Goal: Task Accomplishment & Management: Manage account settings

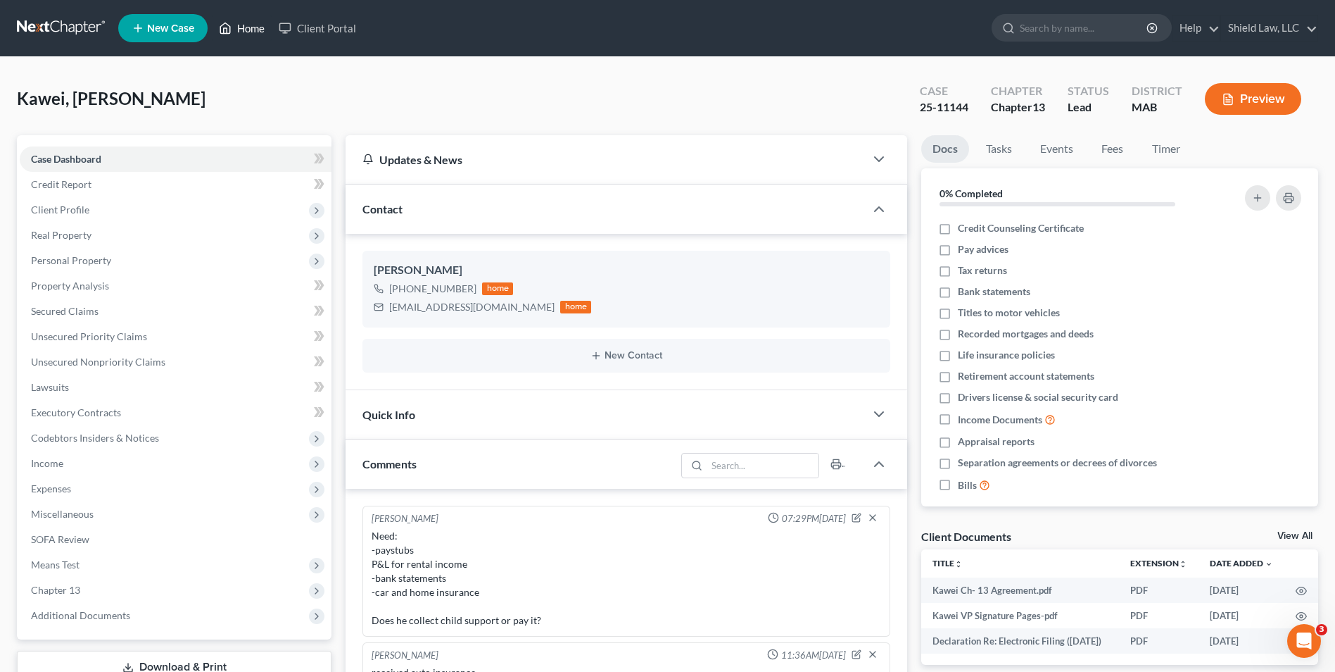
scroll to position [505, 0]
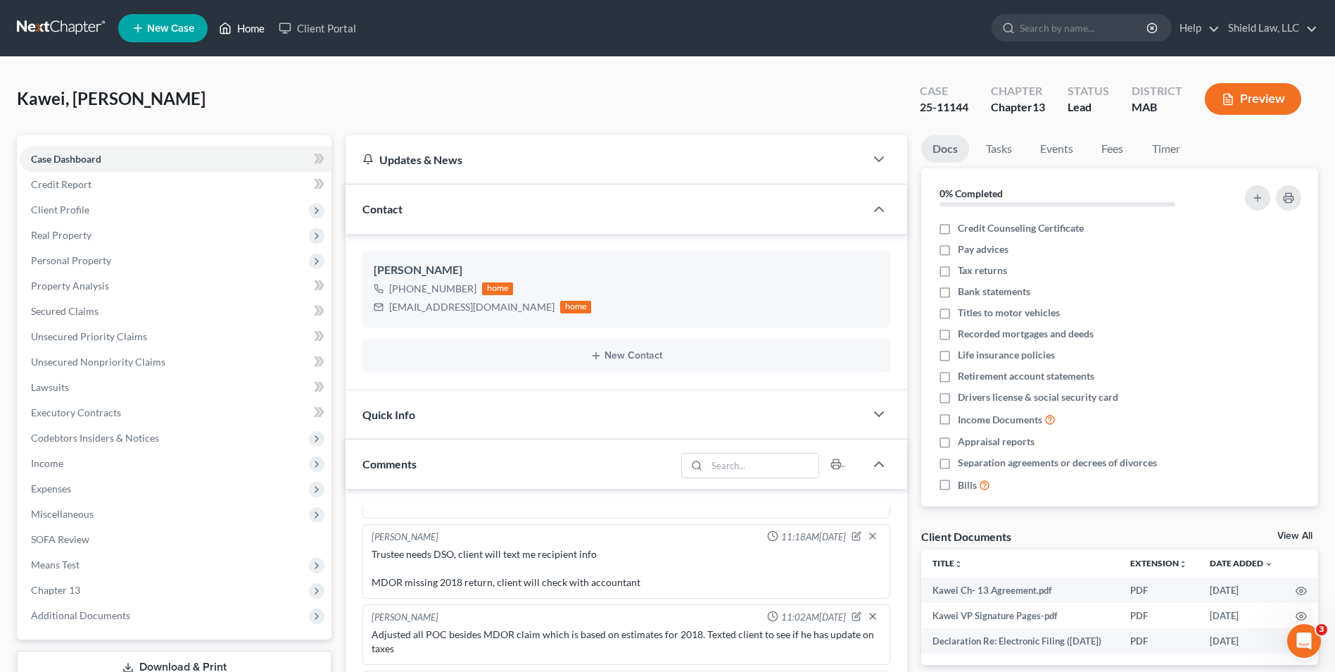
click at [229, 27] on icon at bounding box center [225, 28] width 13 height 17
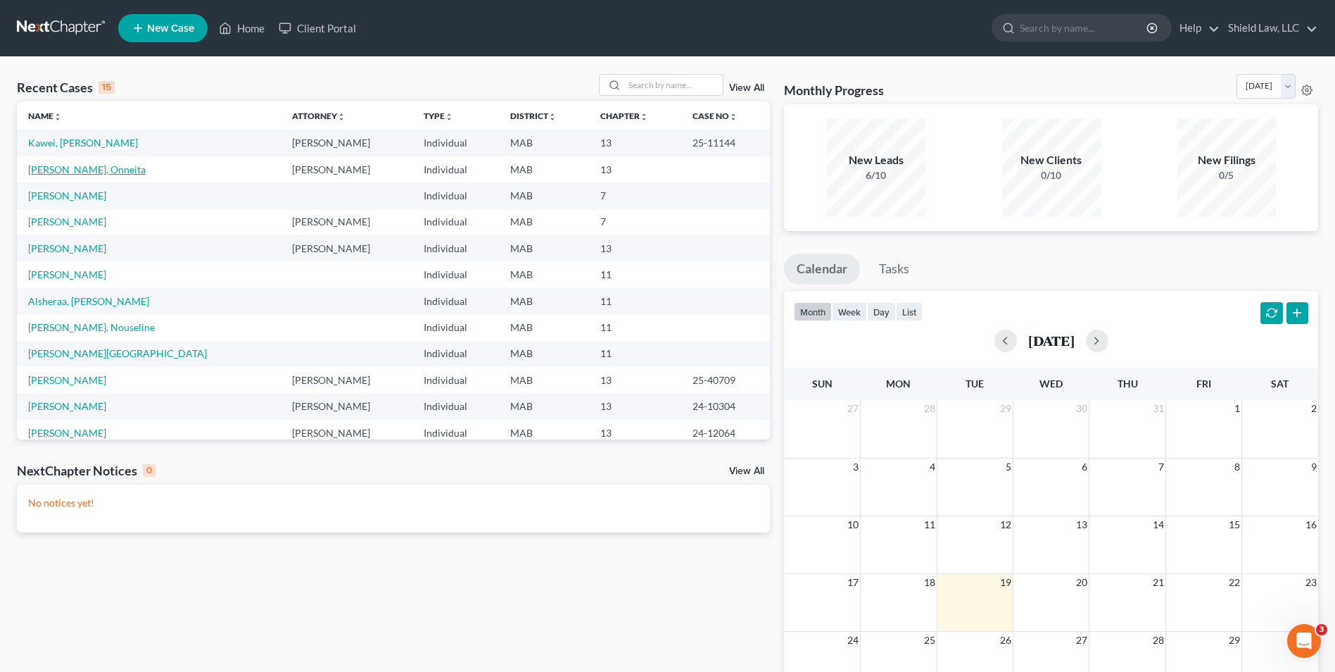
click at [63, 170] on link "[PERSON_NAME], Onneita" at bounding box center [87, 169] width 118 height 12
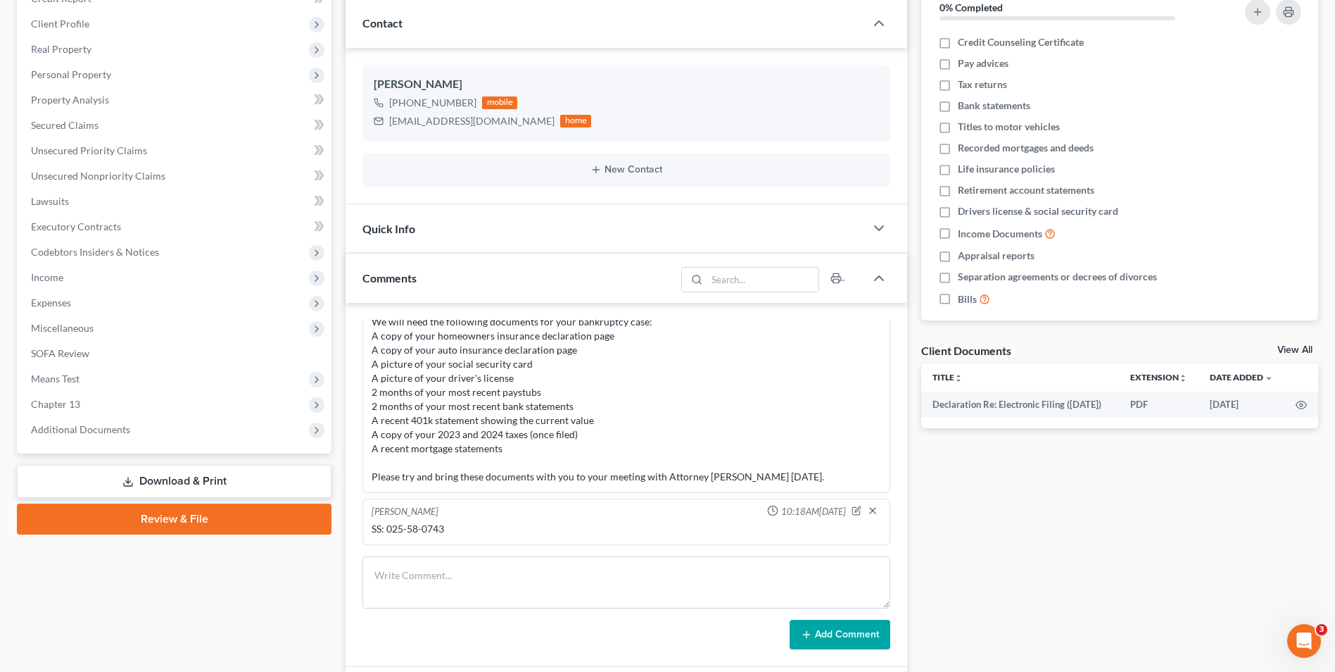
scroll to position [211, 0]
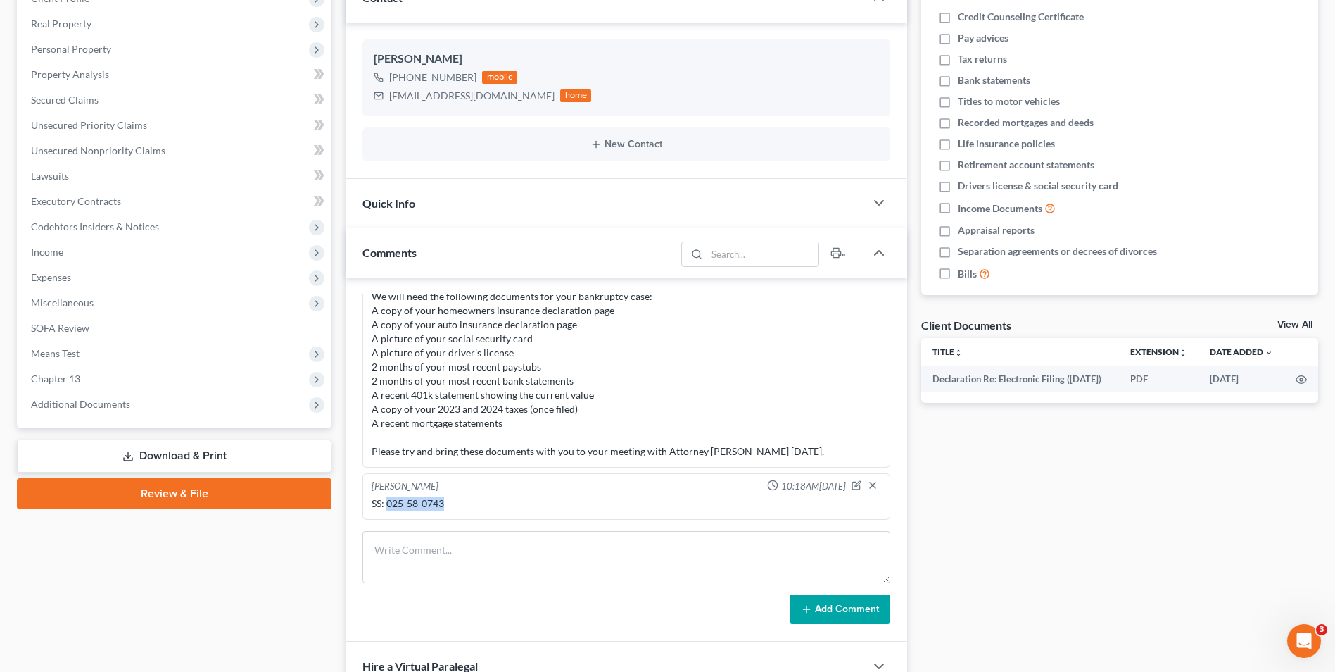
drag, startPoint x: 386, startPoint y: 502, endPoint x: 443, endPoint y: 503, distance: 57.0
click at [443, 503] on div "SS: 025-58-0743" at bounding box center [627, 503] width 510 height 14
copy div "025-58-0743"
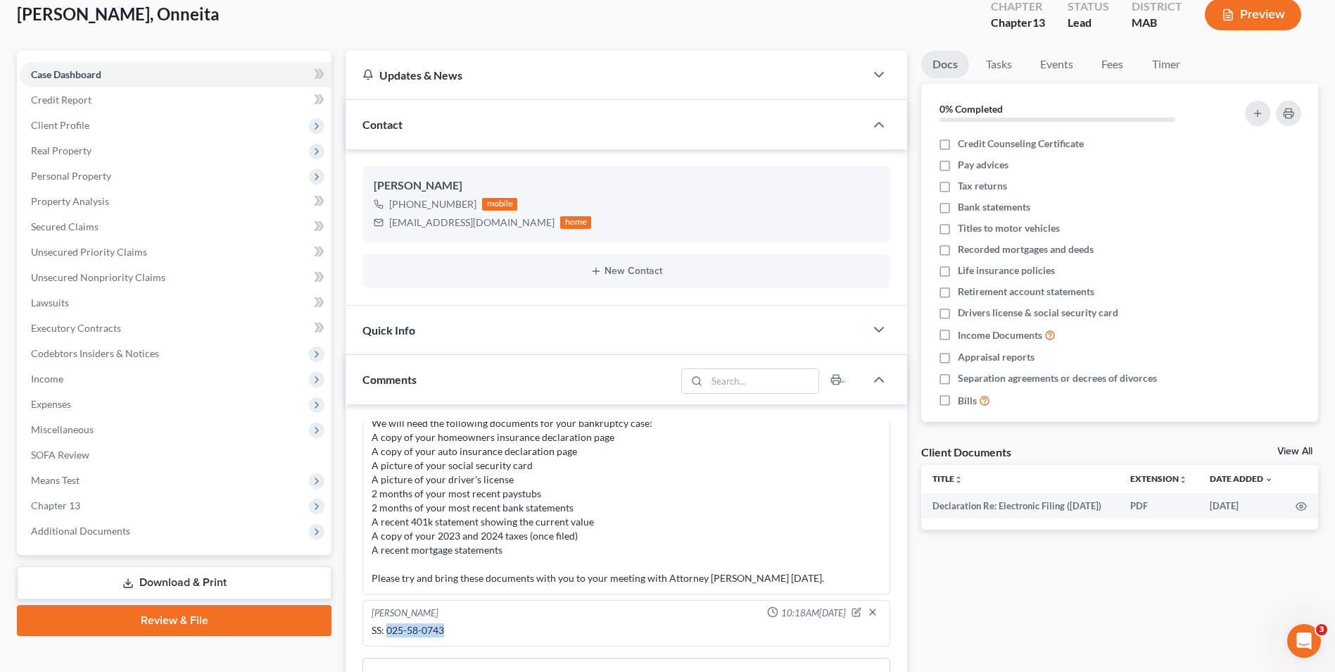
scroll to position [0, 0]
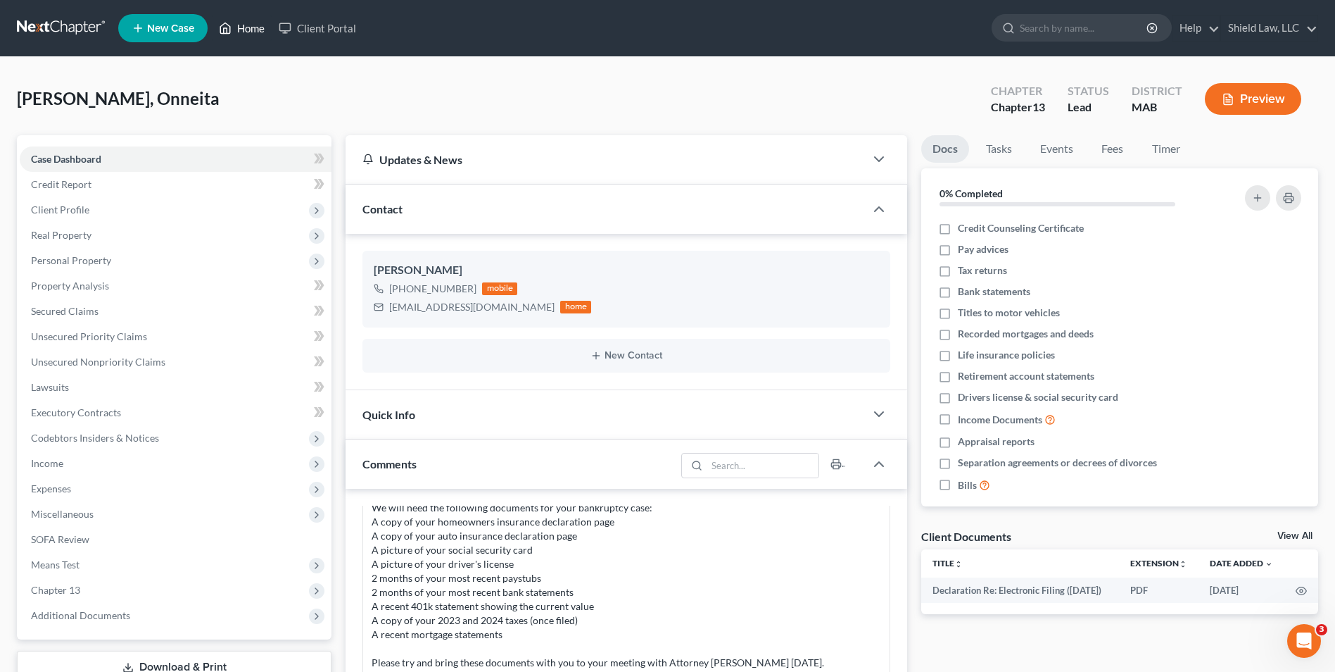
drag, startPoint x: 240, startPoint y: 27, endPoint x: 262, endPoint y: 32, distance: 22.2
click at [240, 27] on link "Home" at bounding box center [242, 27] width 60 height 25
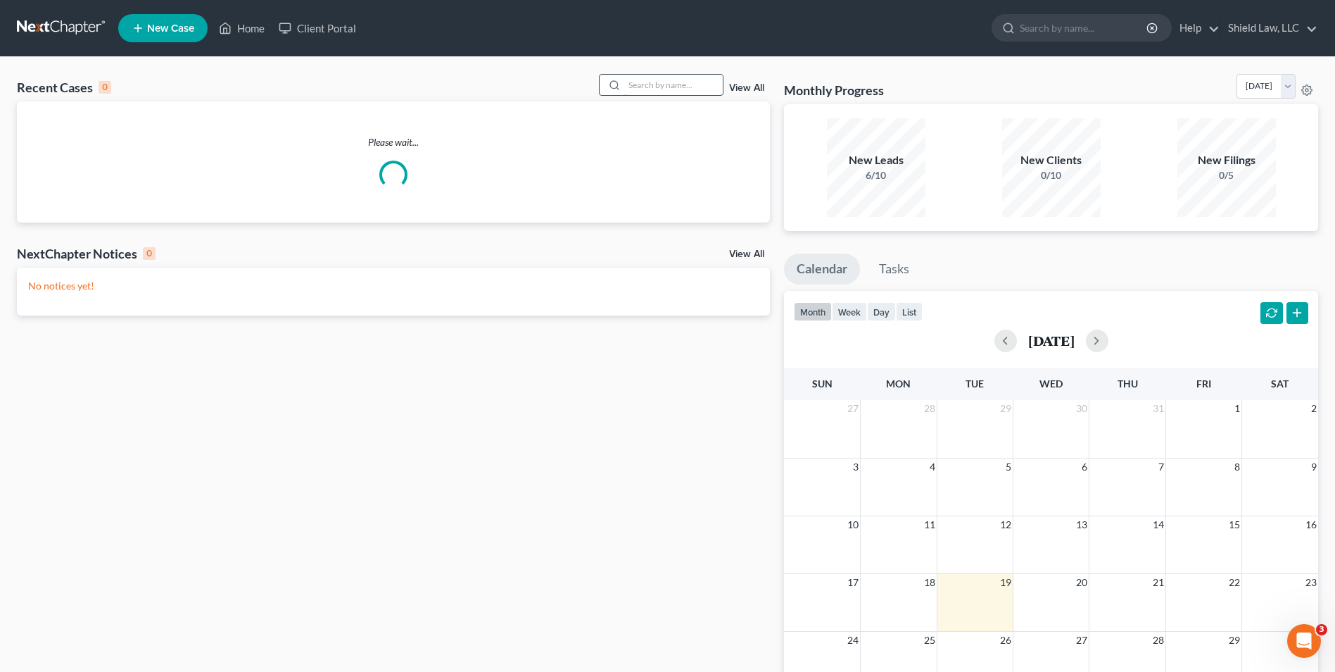
click at [687, 80] on input "search" at bounding box center [673, 85] width 99 height 20
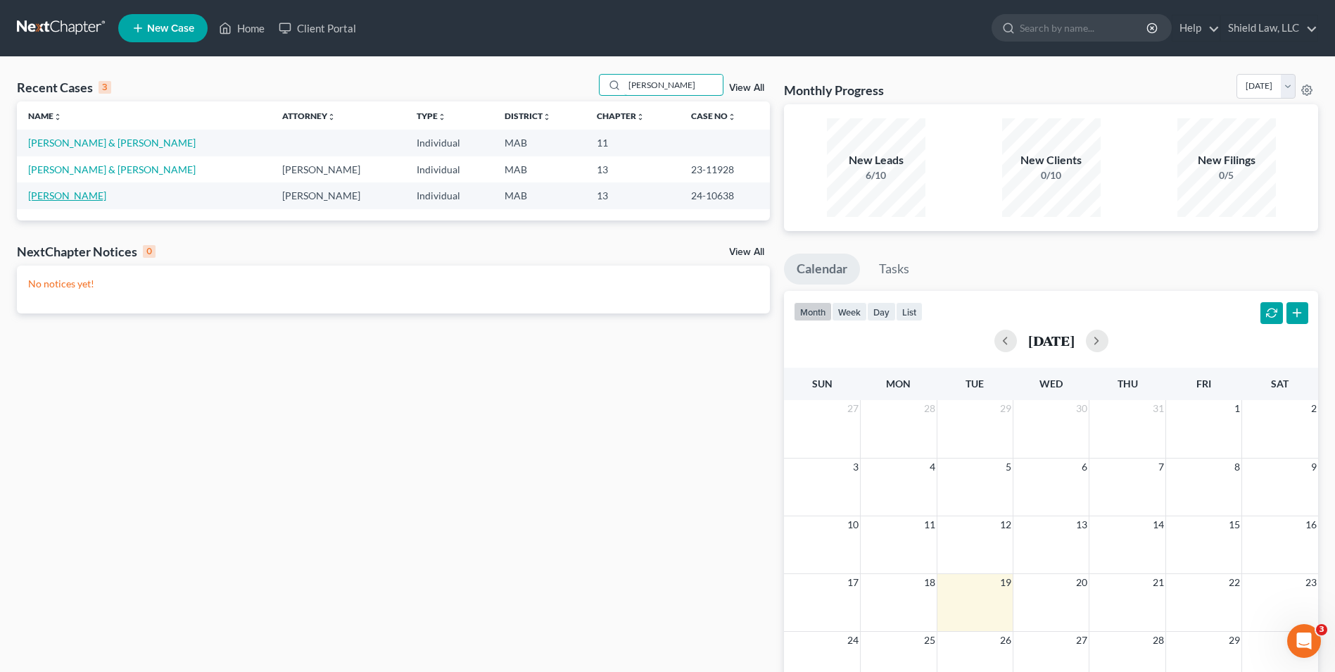
type input "[PERSON_NAME]"
click at [91, 199] on link "[PERSON_NAME]" at bounding box center [67, 195] width 78 height 12
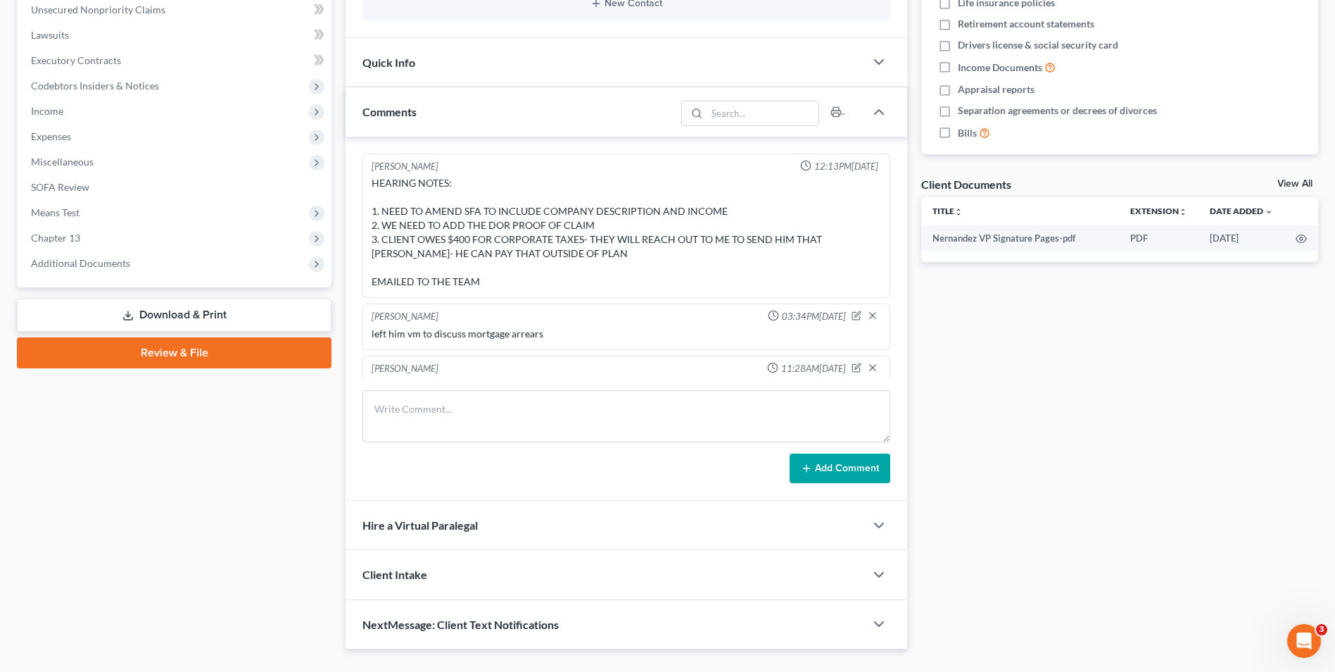
scroll to position [736, 0]
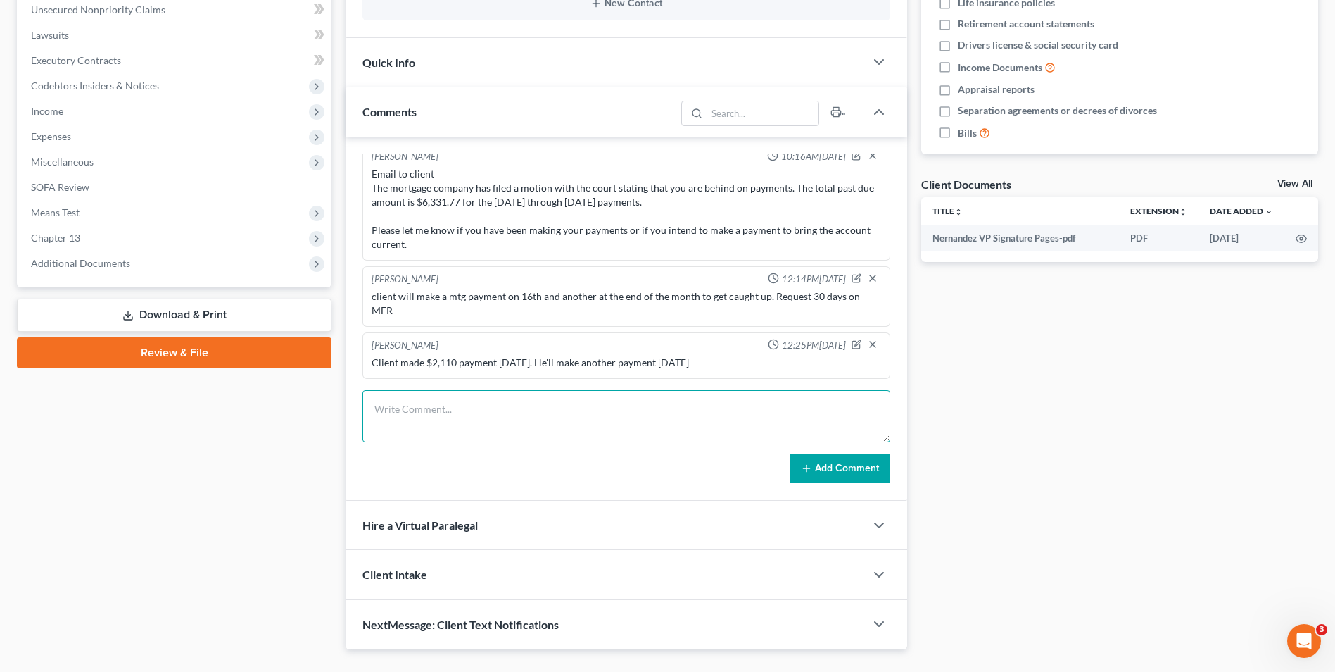
click at [463, 391] on textarea at bounding box center [627, 416] width 528 height 52
click at [487, 408] on textarea "Client made another 2110 mtg payment" at bounding box center [627, 416] width 528 height 52
click at [470, 405] on textarea "Client made another 2111 mtg payment" at bounding box center [627, 416] width 528 height 52
type textarea "Client made another 2,111 mtg payment"
click at [837, 476] on button "Add Comment" at bounding box center [840, 468] width 101 height 30
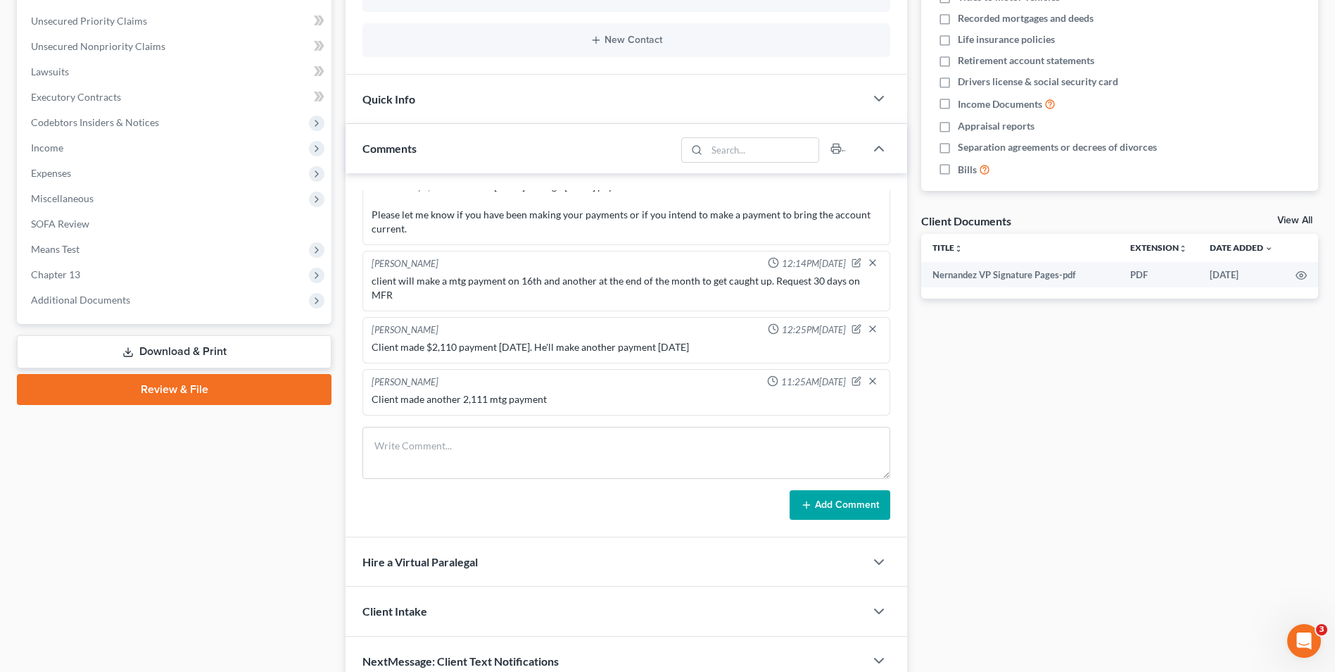
scroll to position [0, 0]
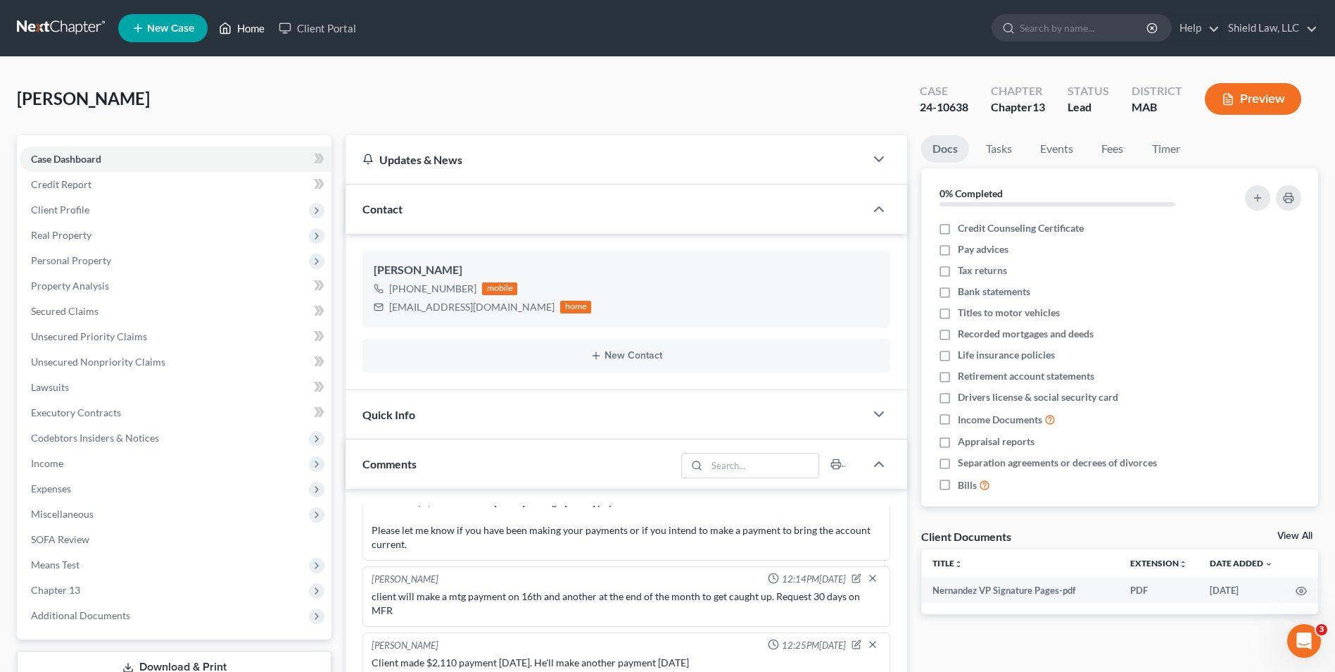
click at [232, 33] on icon at bounding box center [225, 28] width 13 height 17
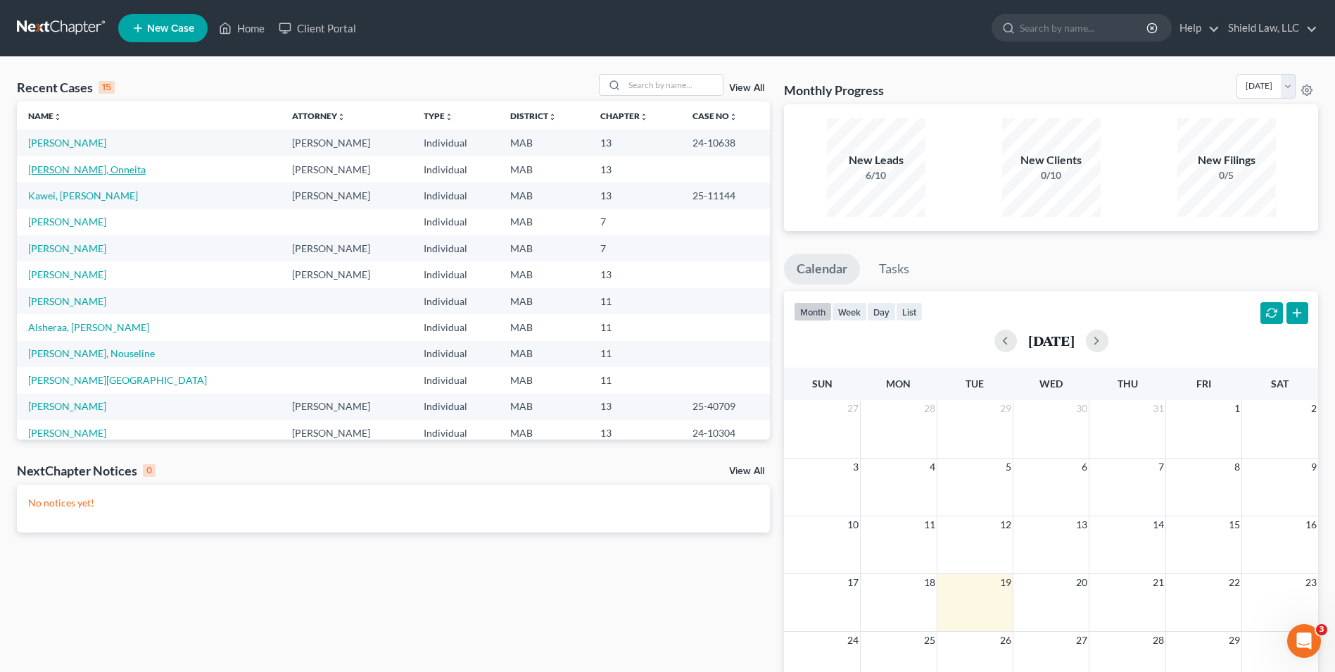
drag, startPoint x: 67, startPoint y: 169, endPoint x: 205, endPoint y: 137, distance: 141.6
click at [67, 170] on link "[PERSON_NAME], Onneita" at bounding box center [87, 169] width 118 height 12
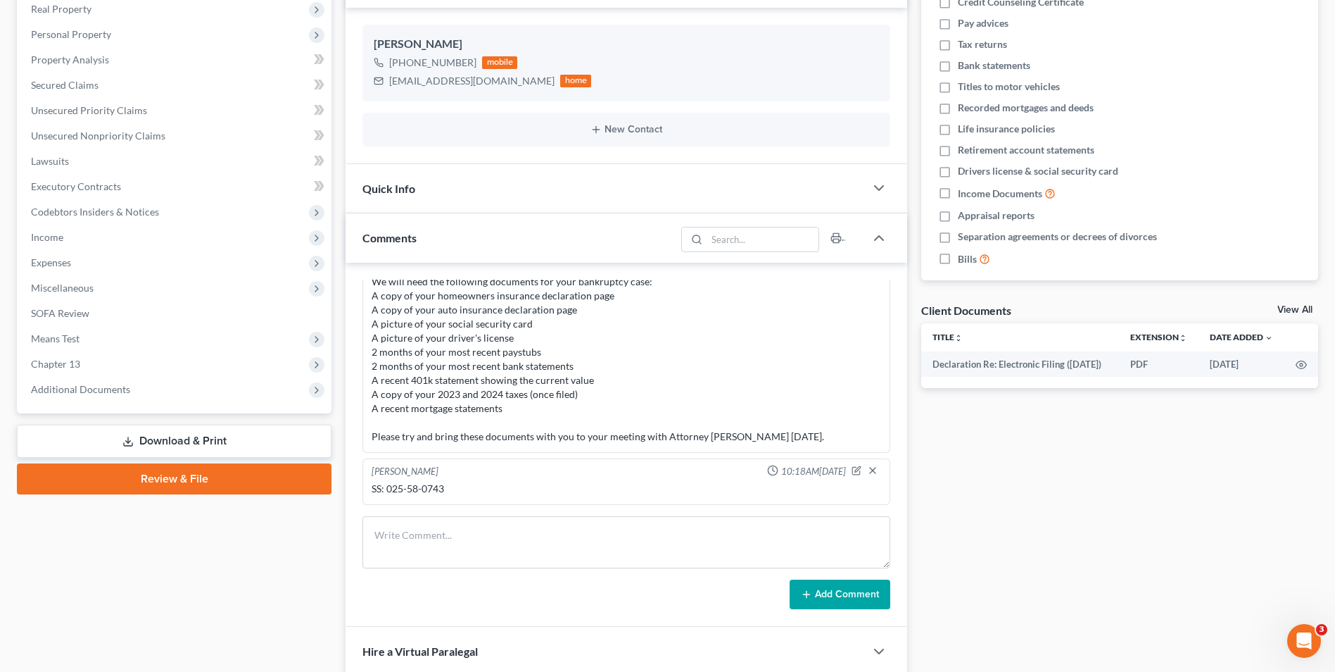
scroll to position [282, 0]
